Goal: Task Accomplishment & Management: Manage account settings

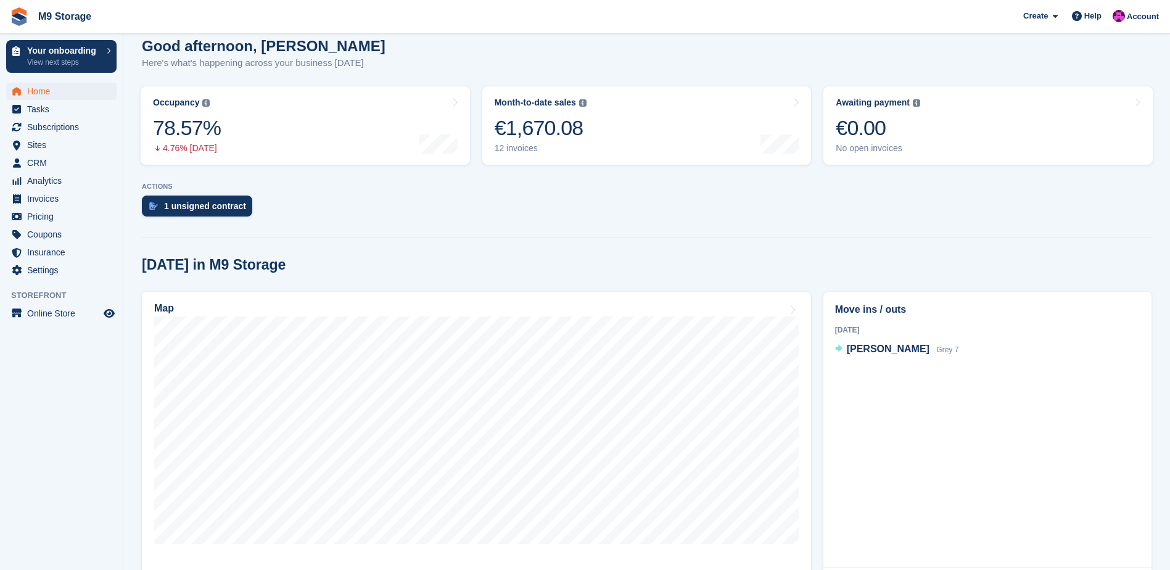
scroll to position [123, 0]
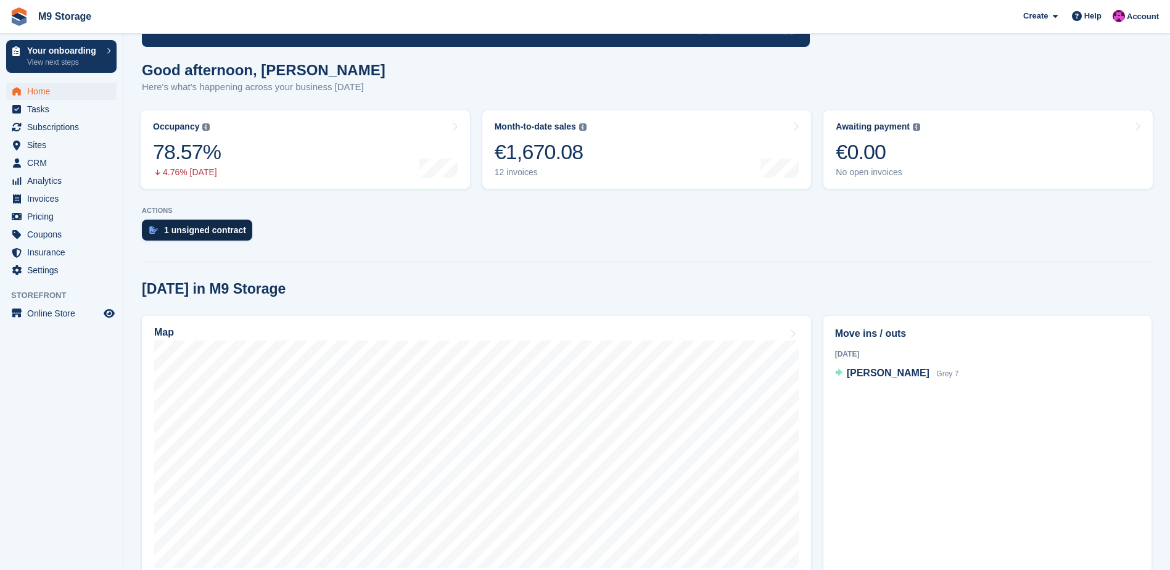
click at [202, 228] on div "1 unsigned contract" at bounding box center [205, 230] width 82 height 10
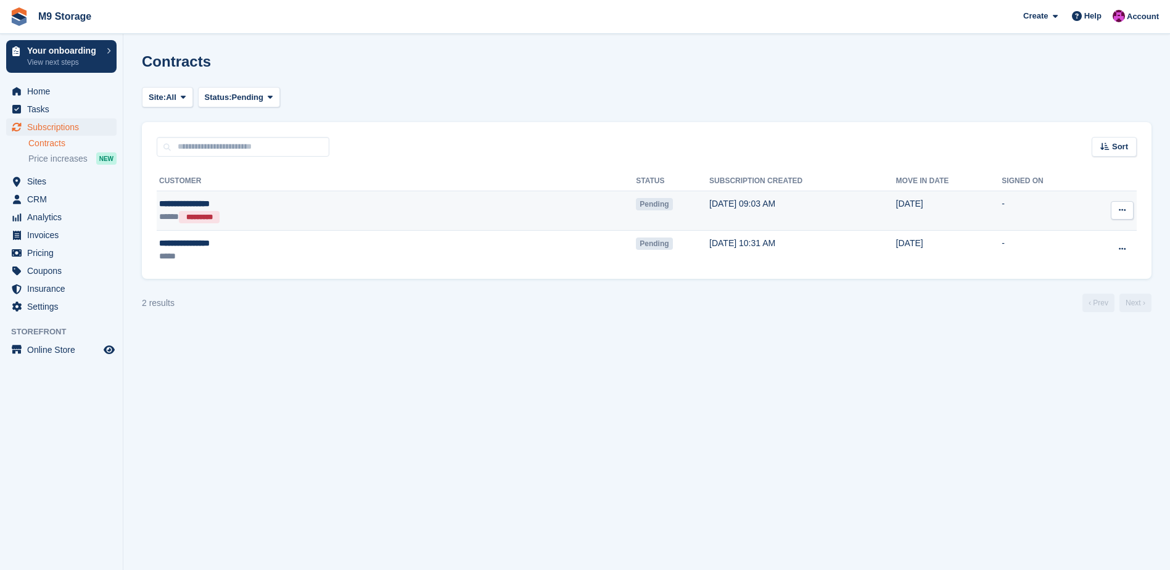
click at [1128, 211] on button at bounding box center [1122, 210] width 23 height 19
click at [1077, 237] on p "View contact" at bounding box center [1074, 234] width 107 height 16
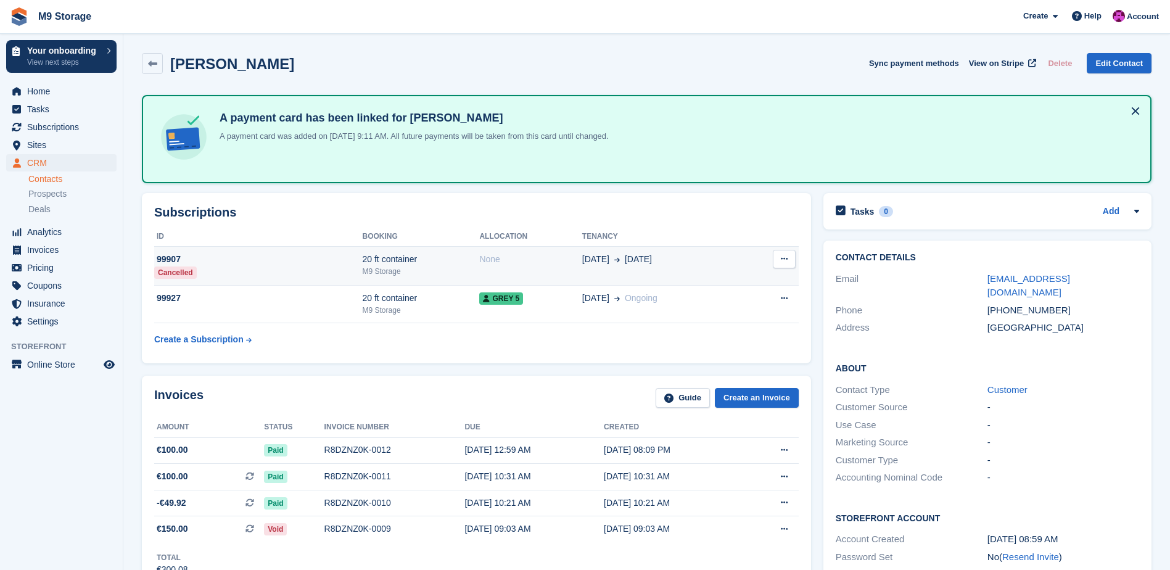
click at [182, 270] on div "Cancelled" at bounding box center [175, 273] width 43 height 12
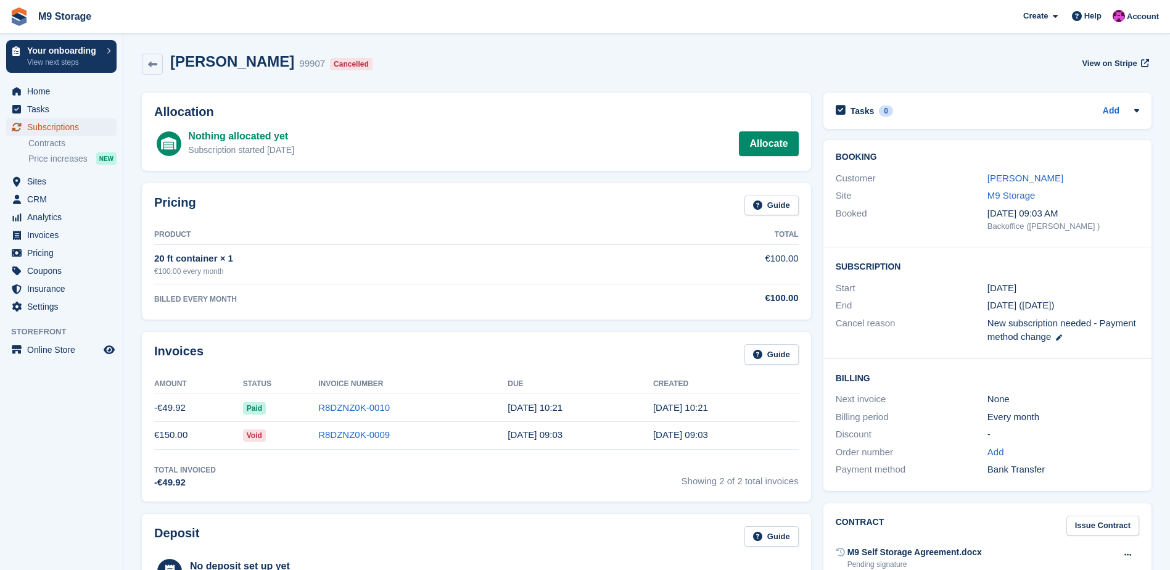
click at [59, 129] on span "Subscriptions" at bounding box center [64, 126] width 74 height 17
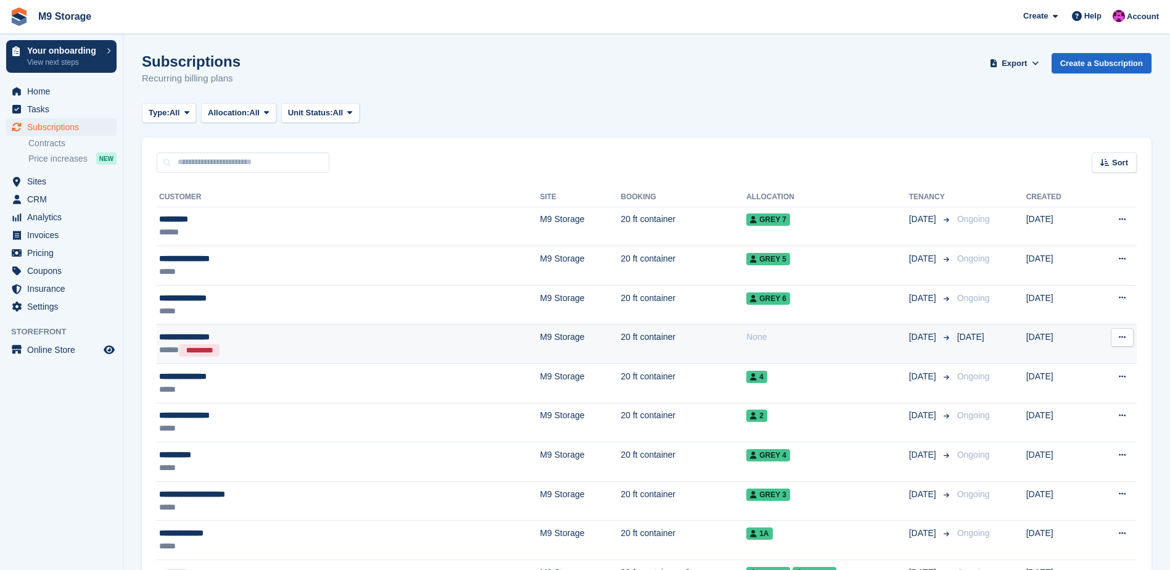
click at [1127, 338] on button at bounding box center [1122, 337] width 23 height 19
click at [1048, 400] on p "Cancelled" at bounding box center [1074, 404] width 107 height 16
click at [1049, 365] on p "View customer" at bounding box center [1074, 362] width 107 height 16
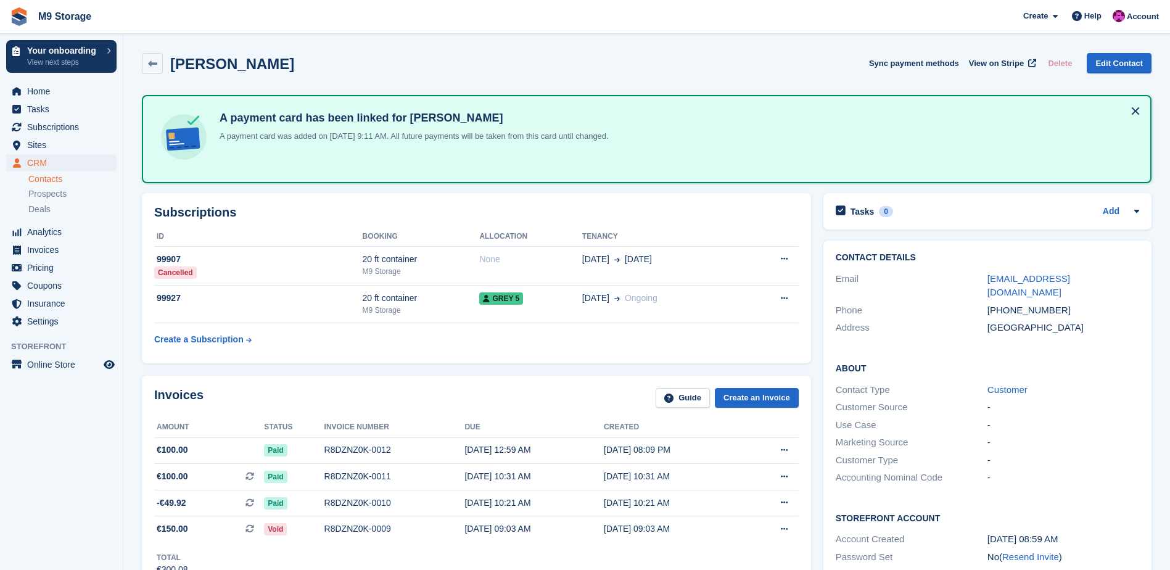
click at [46, 175] on link "Contacts" at bounding box center [72, 179] width 88 height 12
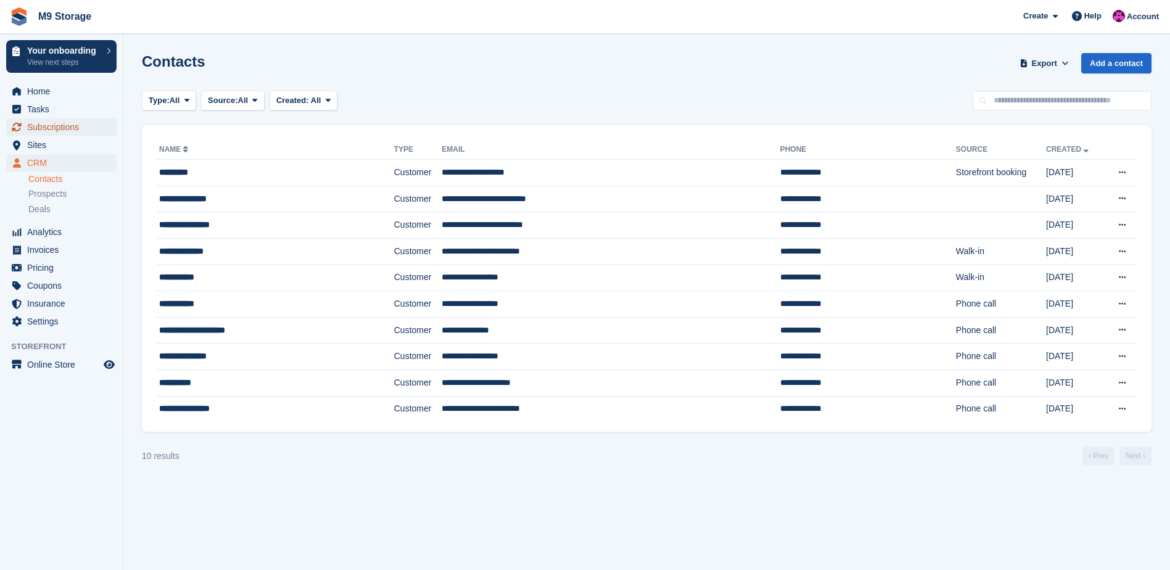
click at [59, 126] on span "Subscriptions" at bounding box center [64, 126] width 74 height 17
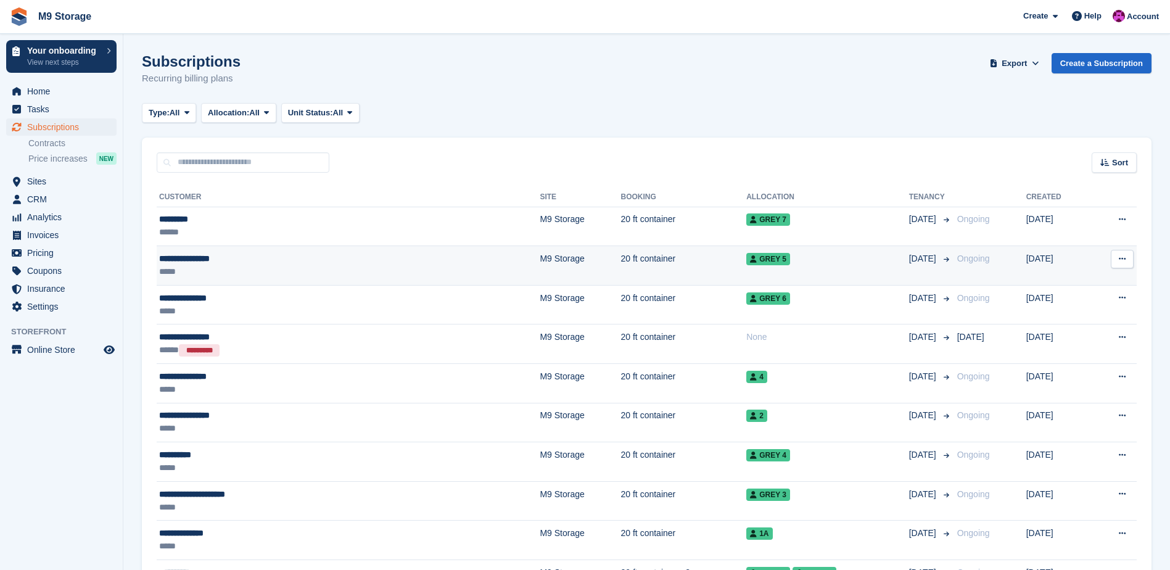
click at [1122, 256] on icon at bounding box center [1122, 259] width 7 height 8
click at [1107, 286] on p "View customer" at bounding box center [1074, 283] width 107 height 16
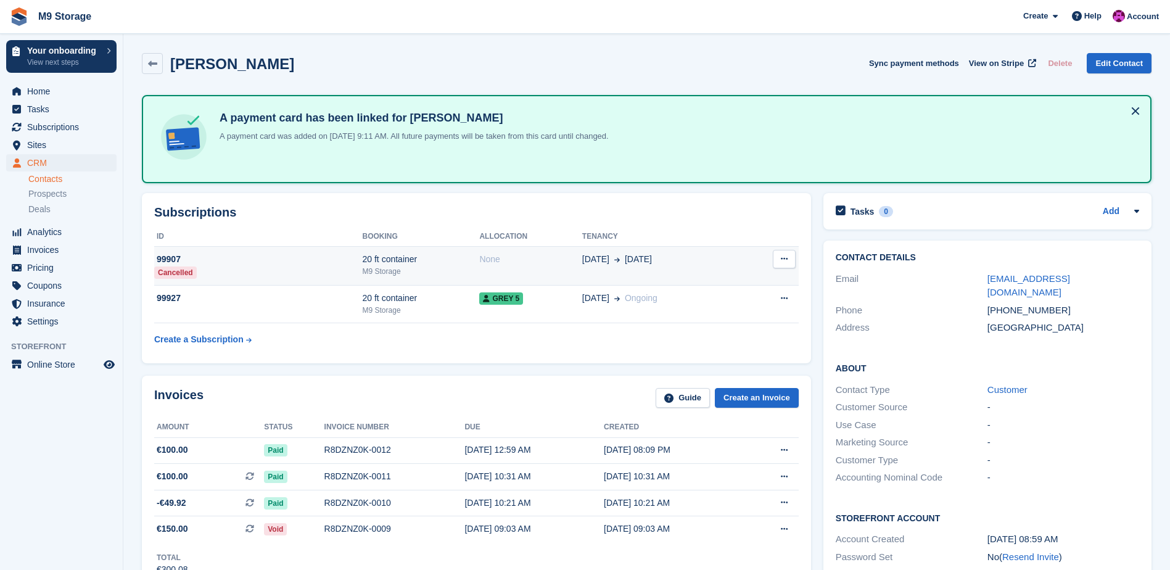
click at [787, 256] on icon at bounding box center [784, 259] width 7 height 8
click at [787, 257] on icon at bounding box center [784, 259] width 7 height 8
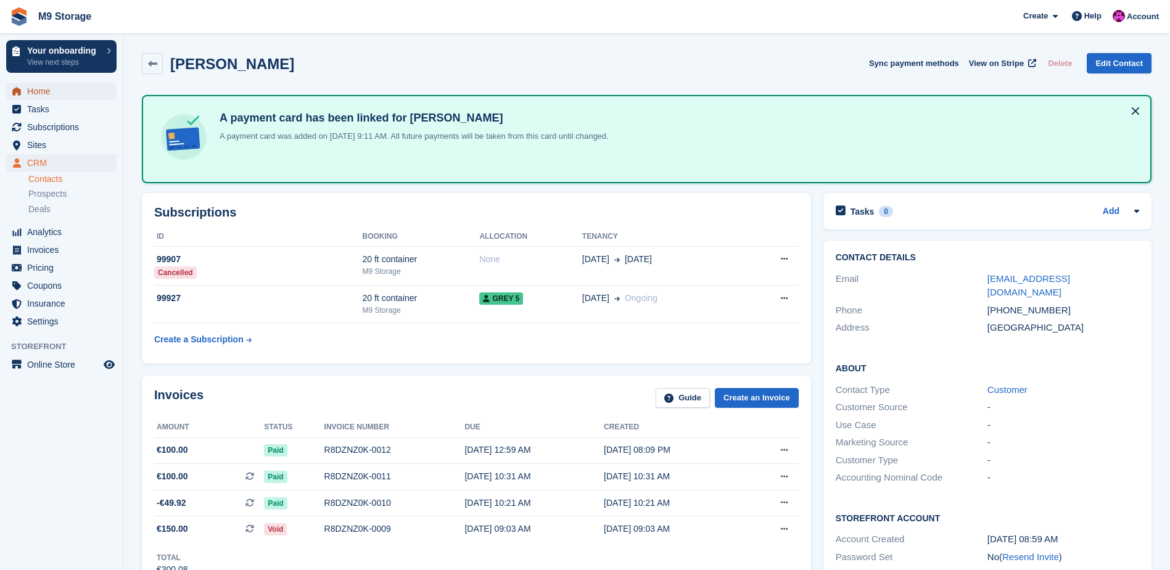
click at [40, 94] on span "Home" at bounding box center [64, 91] width 74 height 17
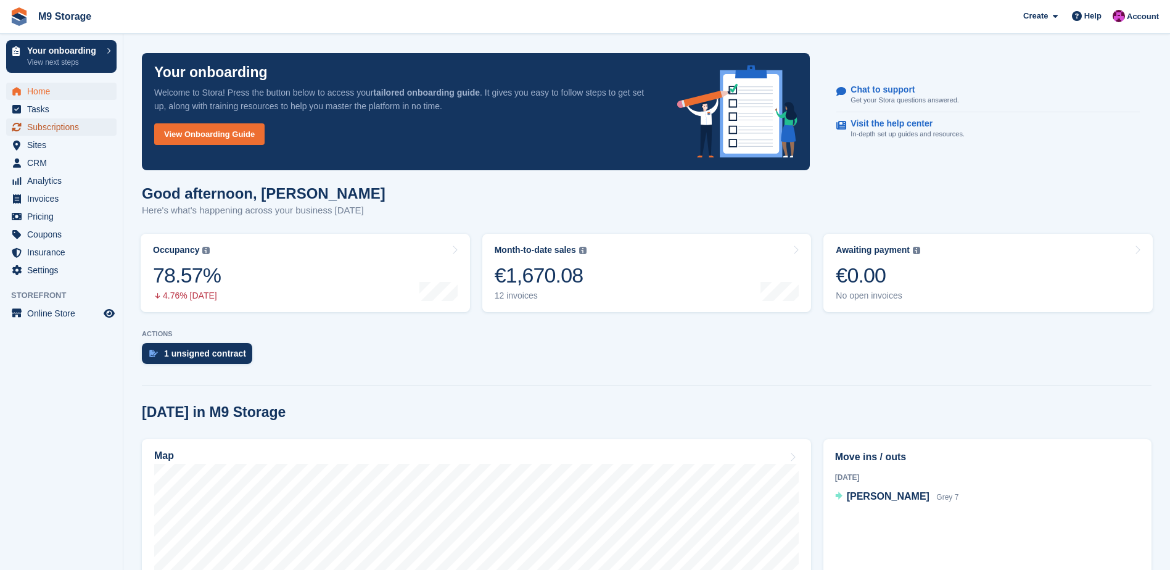
click at [66, 125] on span "Subscriptions" at bounding box center [64, 126] width 74 height 17
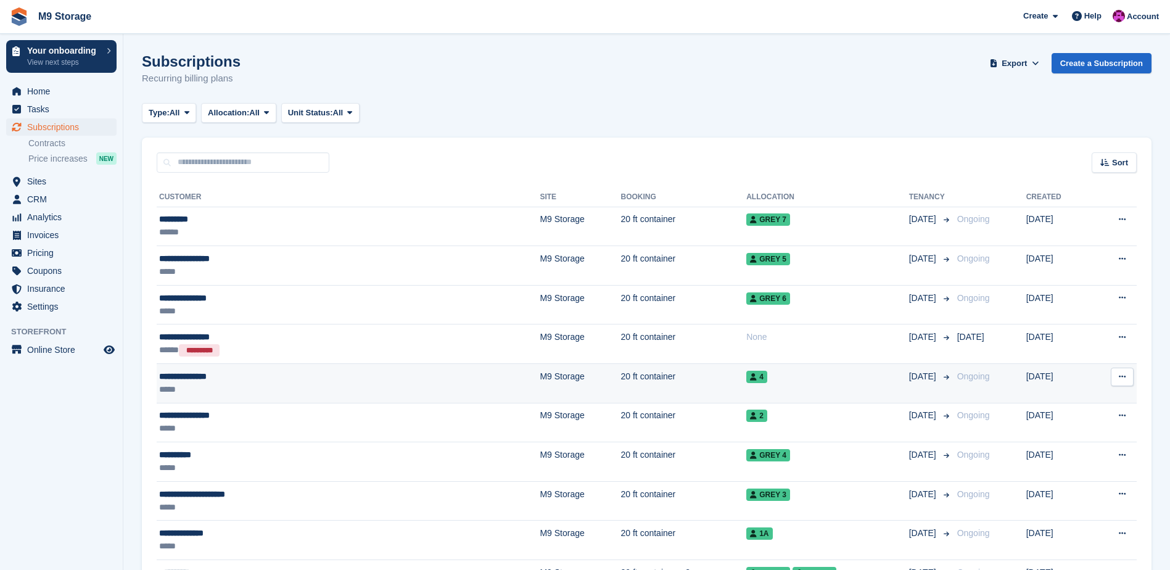
click at [245, 383] on div "*****" at bounding box center [263, 389] width 209 height 13
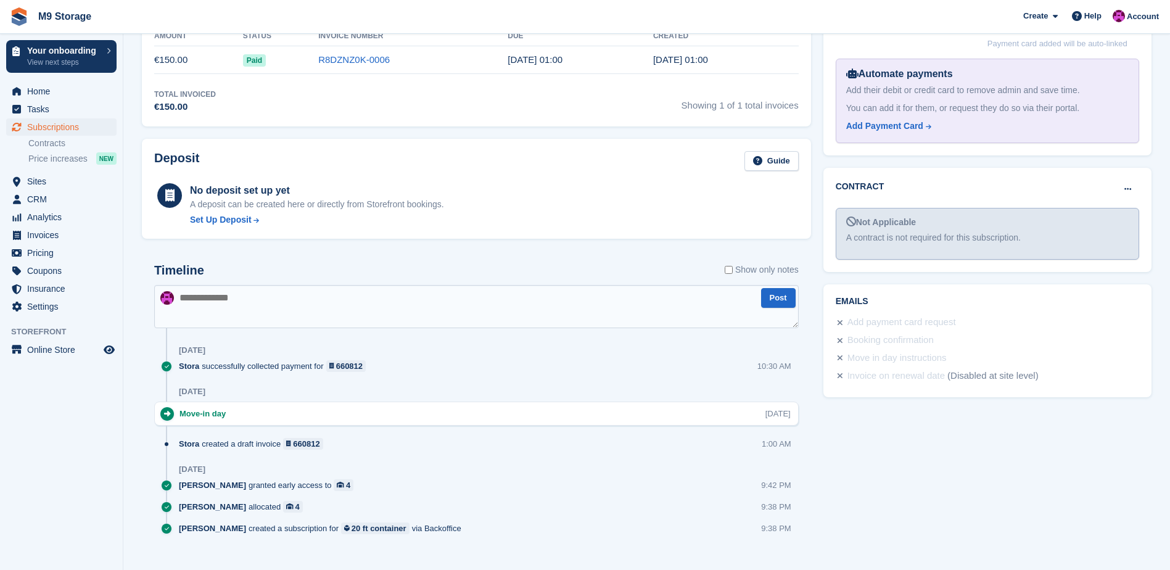
scroll to position [428, 0]
